Goal: Information Seeking & Learning: Learn about a topic

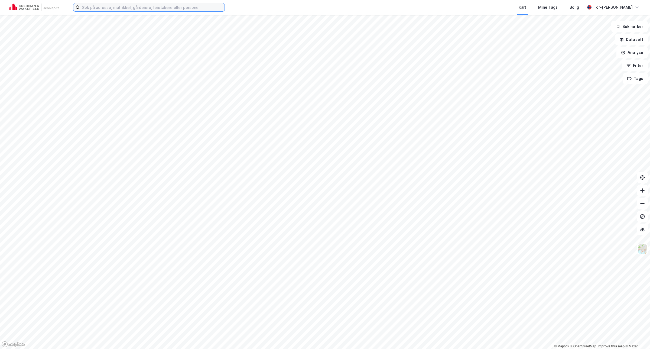
click at [111, 10] on input at bounding box center [152, 7] width 145 height 8
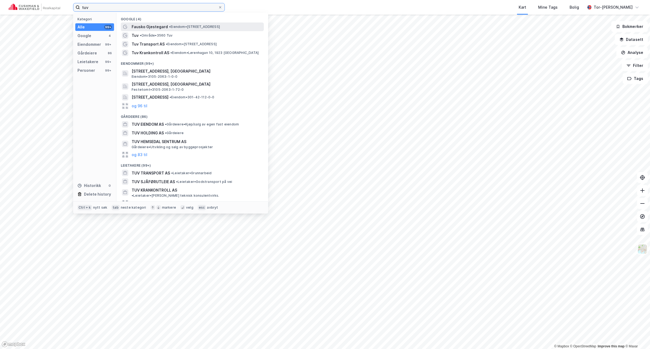
type input "tuv"
click at [156, 24] on span "Fausko Gjestegard" at bounding box center [150, 27] width 36 height 7
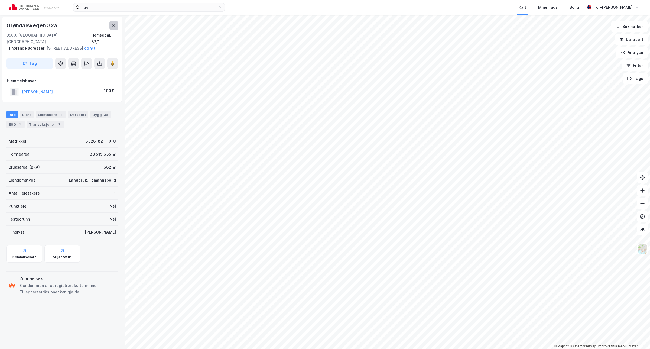
click at [112, 26] on icon at bounding box center [114, 25] width 4 height 4
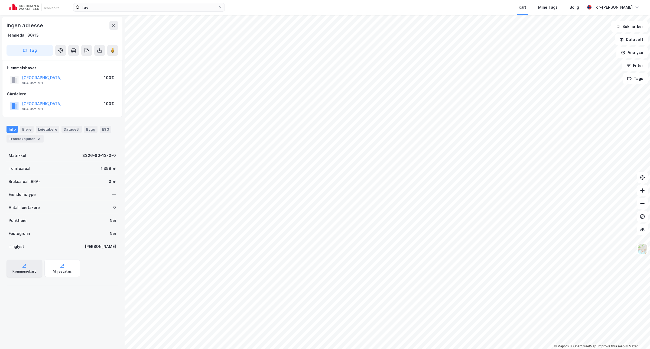
click at [25, 267] on icon at bounding box center [24, 267] width 4 height 1
